Goal: Task Accomplishment & Management: Manage account settings

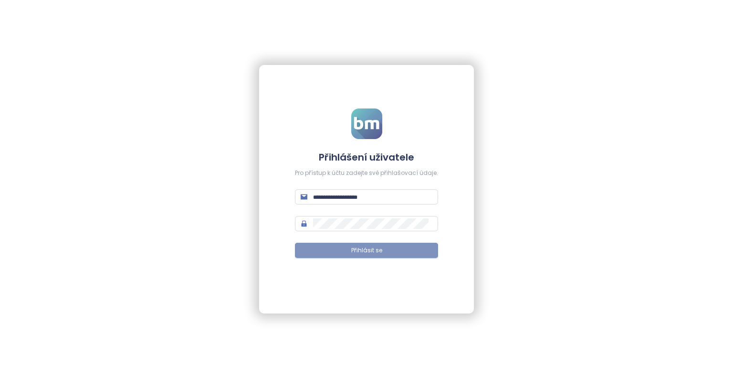
type input "**********"
click at [378, 254] on span "Přihlásit se" at bounding box center [366, 250] width 31 height 9
type input "**********"
click at [362, 254] on span "Přihlásit se" at bounding box center [366, 250] width 31 height 9
